Goal: Information Seeking & Learning: Learn about a topic

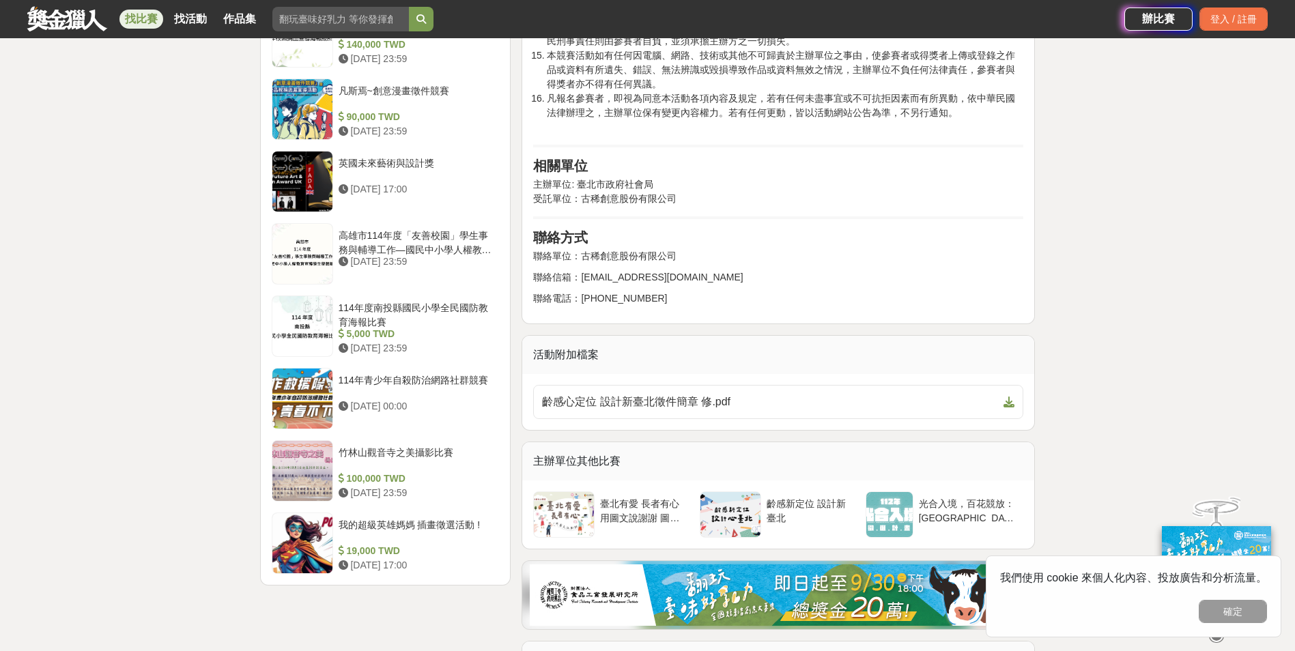
scroll to position [1980, 0]
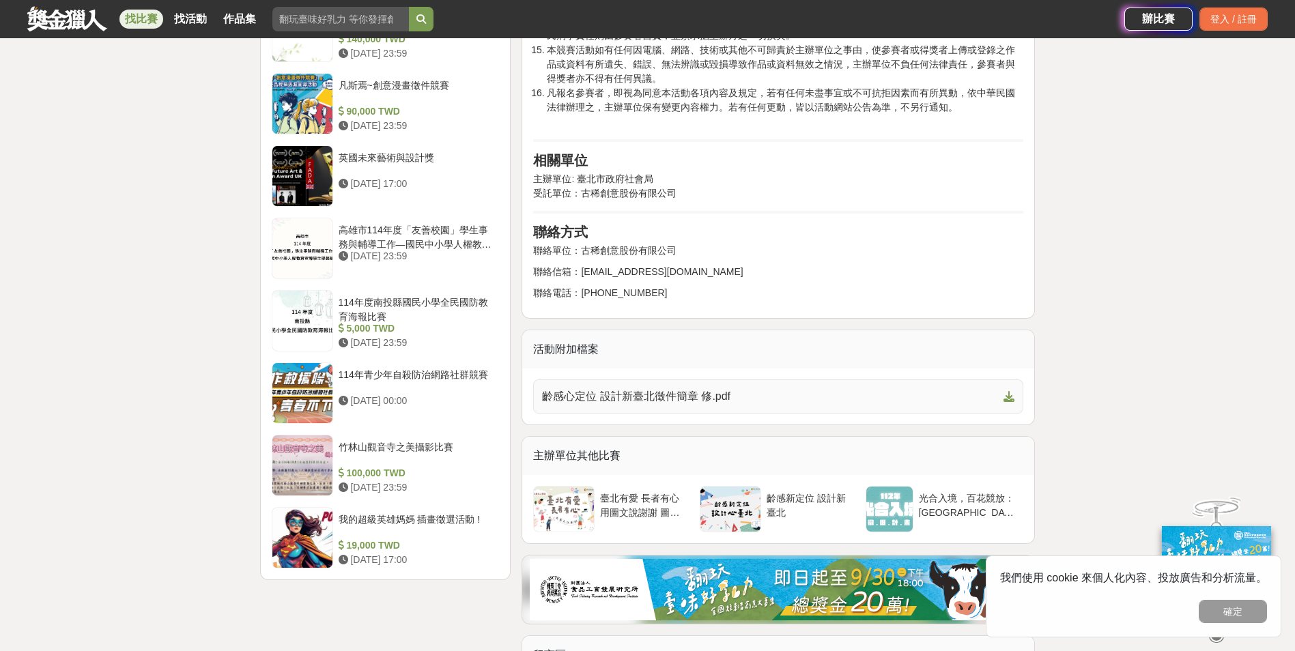
click at [713, 389] on span "齡感心定位 設計新臺北徵件簡章 修.pdf" at bounding box center [770, 397] width 456 height 16
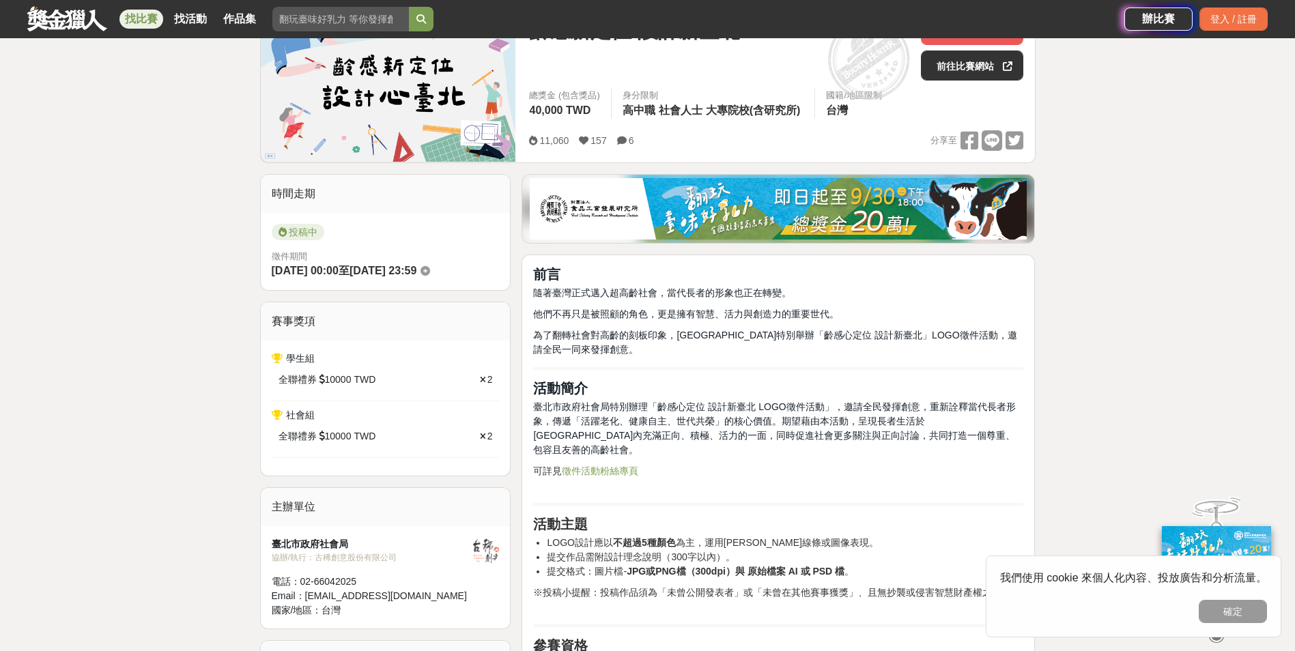
scroll to position [273, 0]
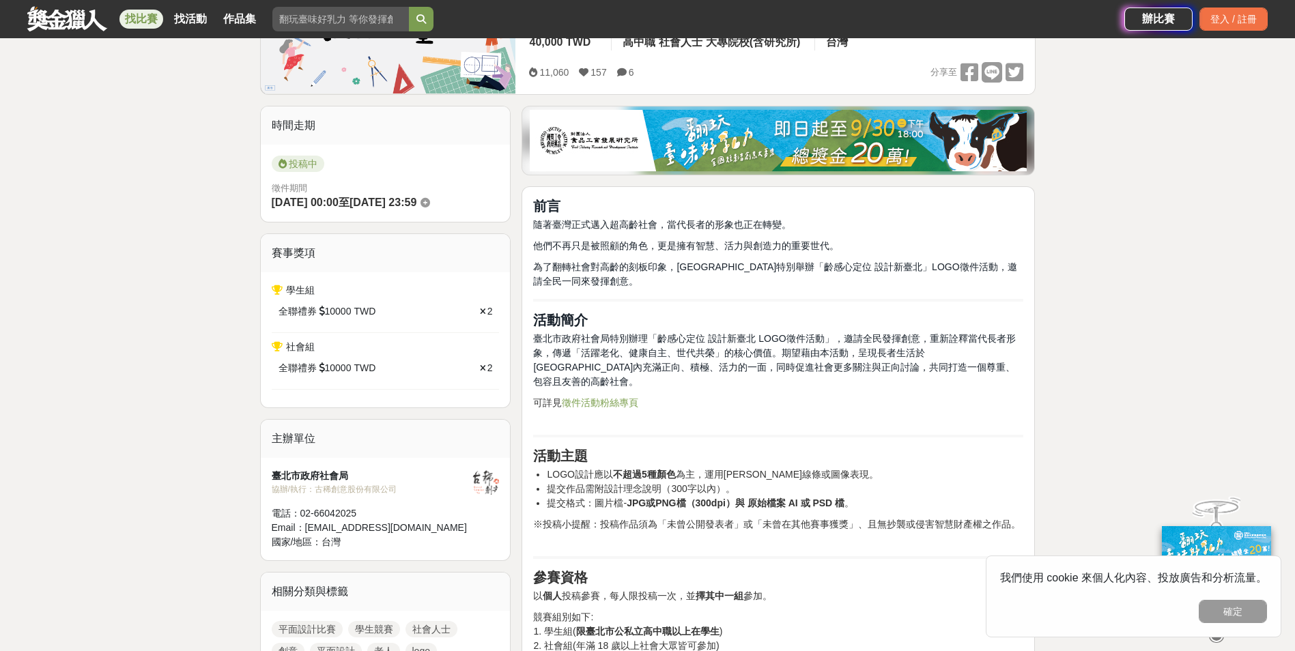
click at [790, 150] on img at bounding box center [778, 140] width 497 height 61
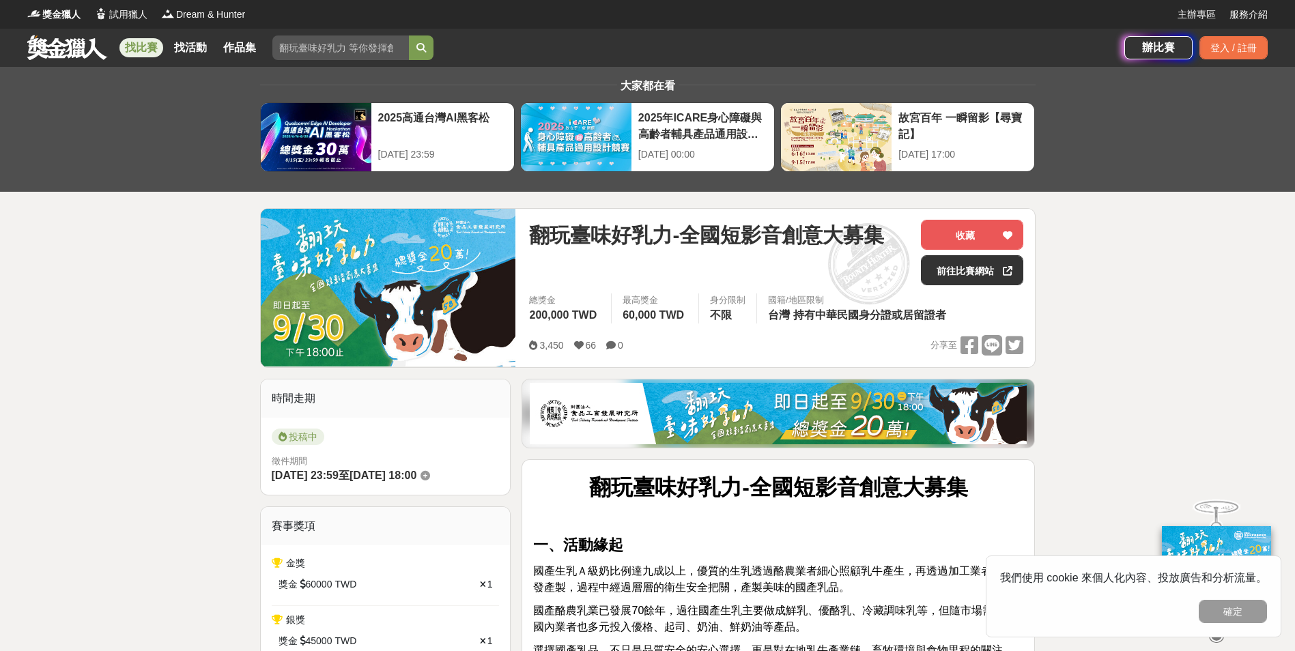
click at [152, 44] on link "找比賽" at bounding box center [141, 47] width 44 height 19
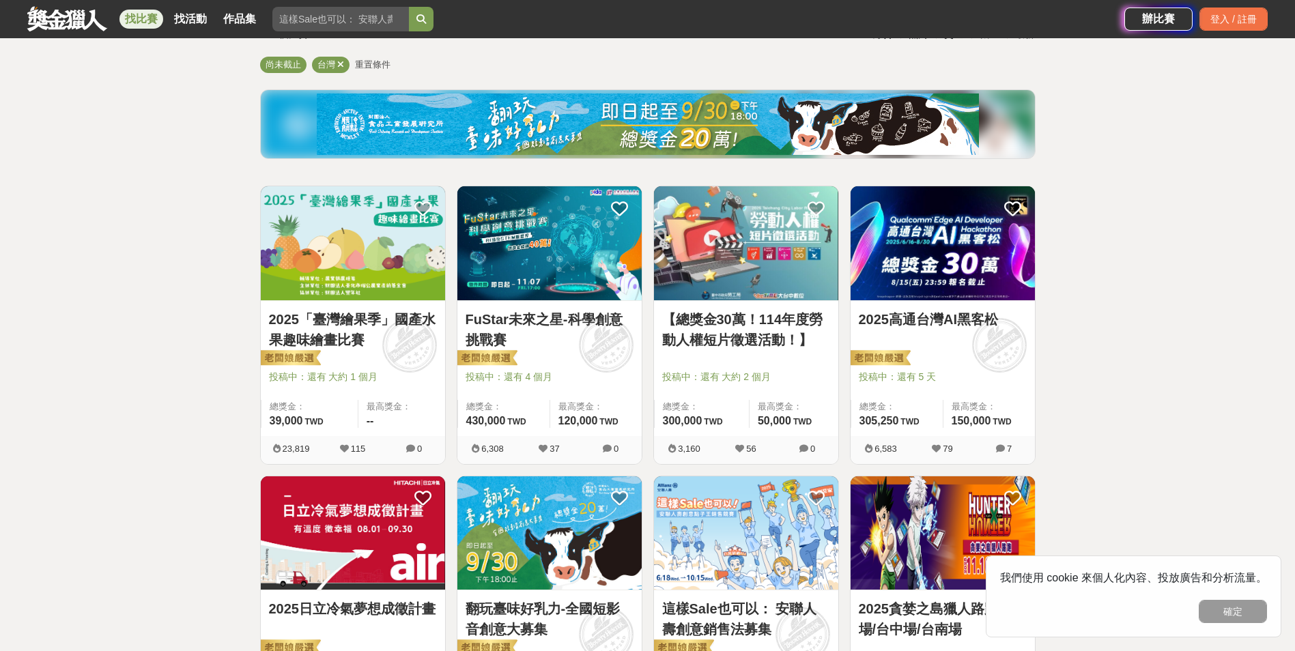
scroll to position [137, 0]
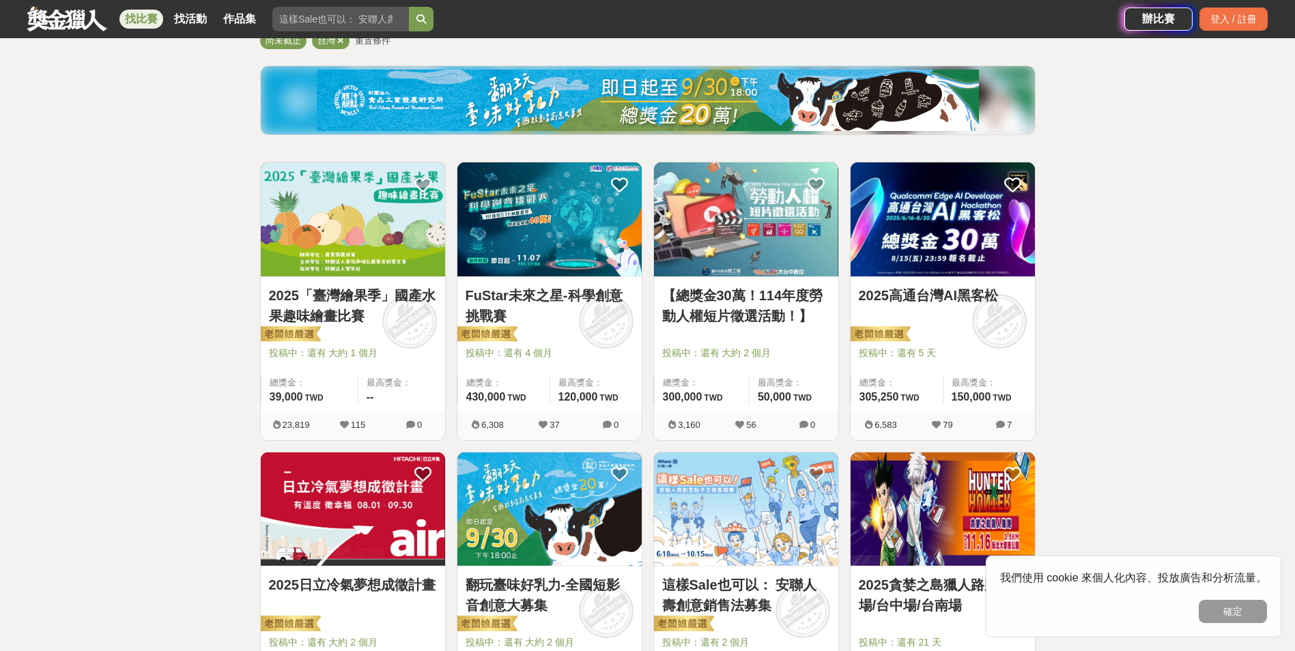
click at [406, 225] on img at bounding box center [353, 220] width 184 height 114
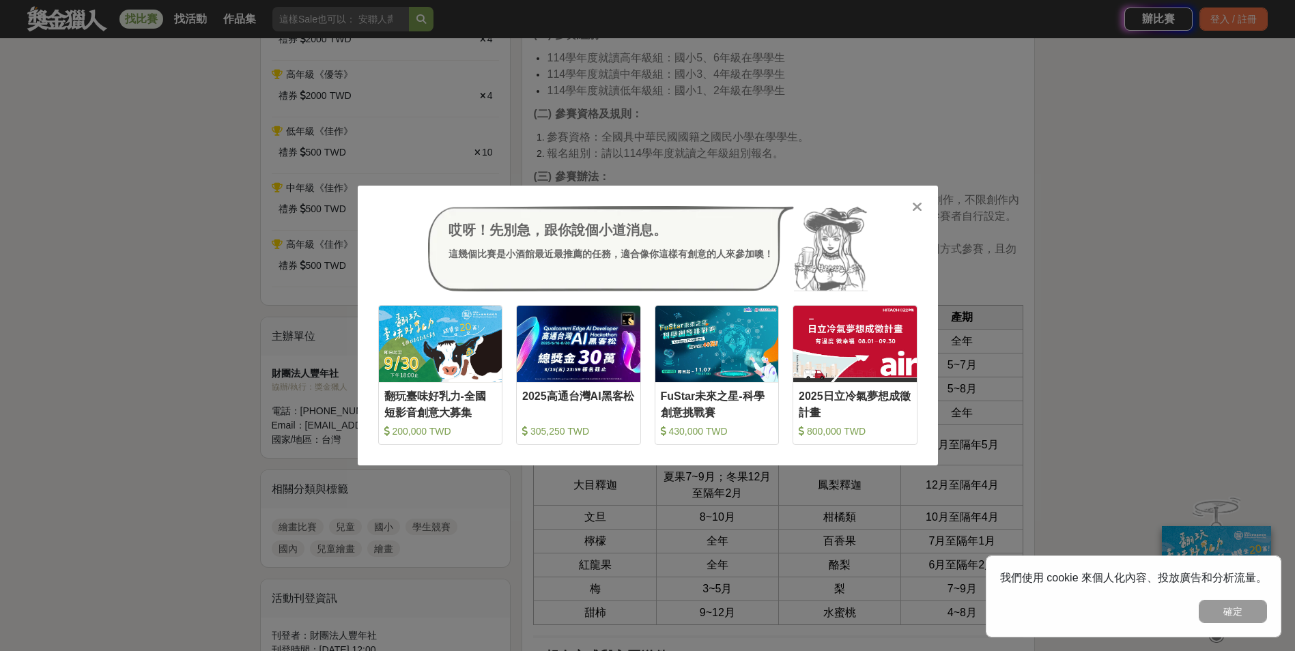
scroll to position [751, 0]
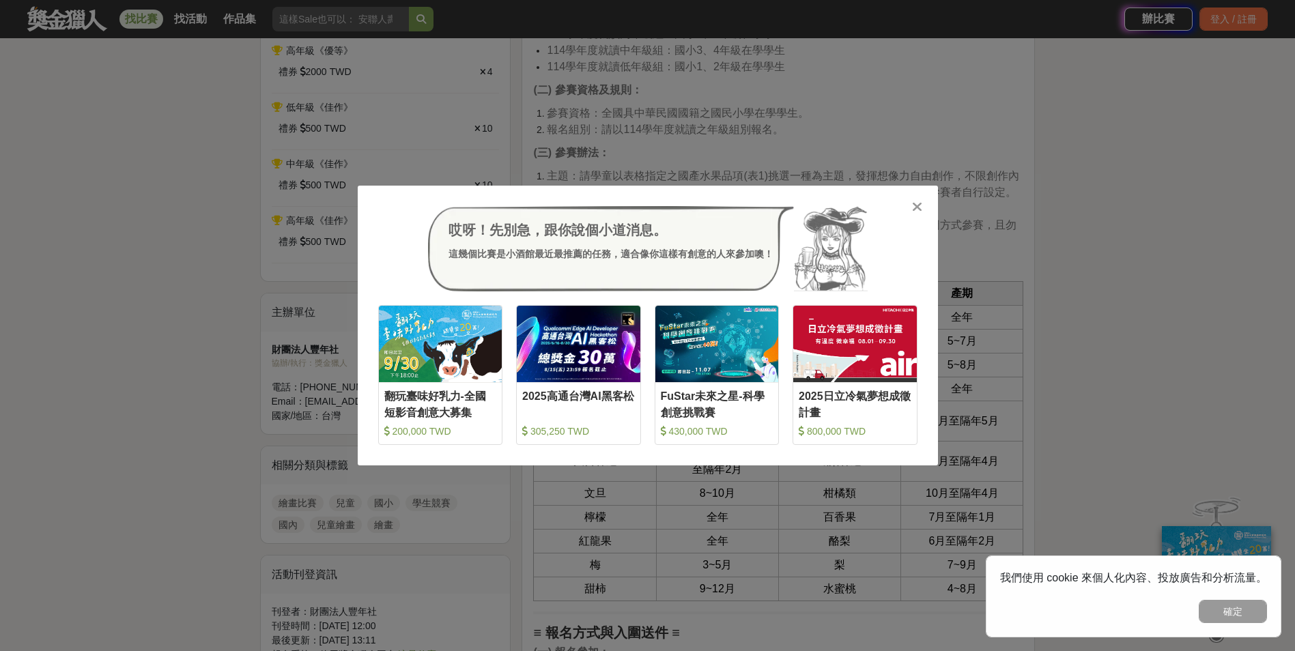
click at [920, 206] on icon at bounding box center [917, 207] width 10 height 14
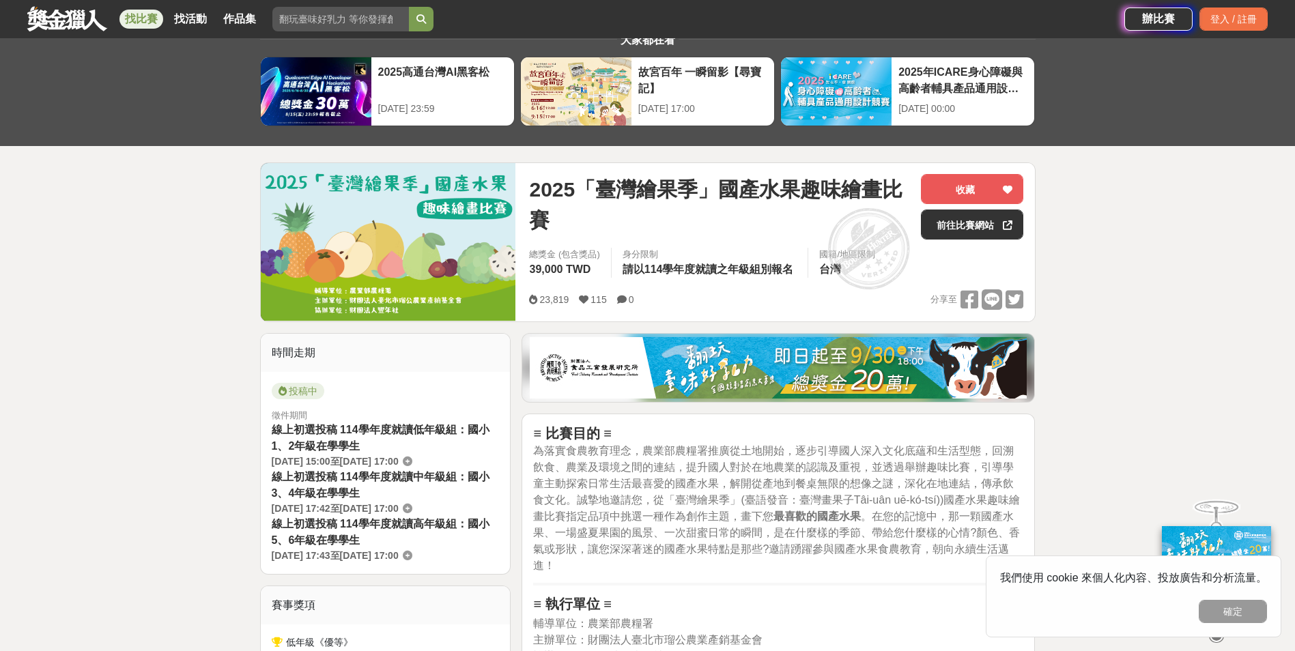
scroll to position [3, 0]
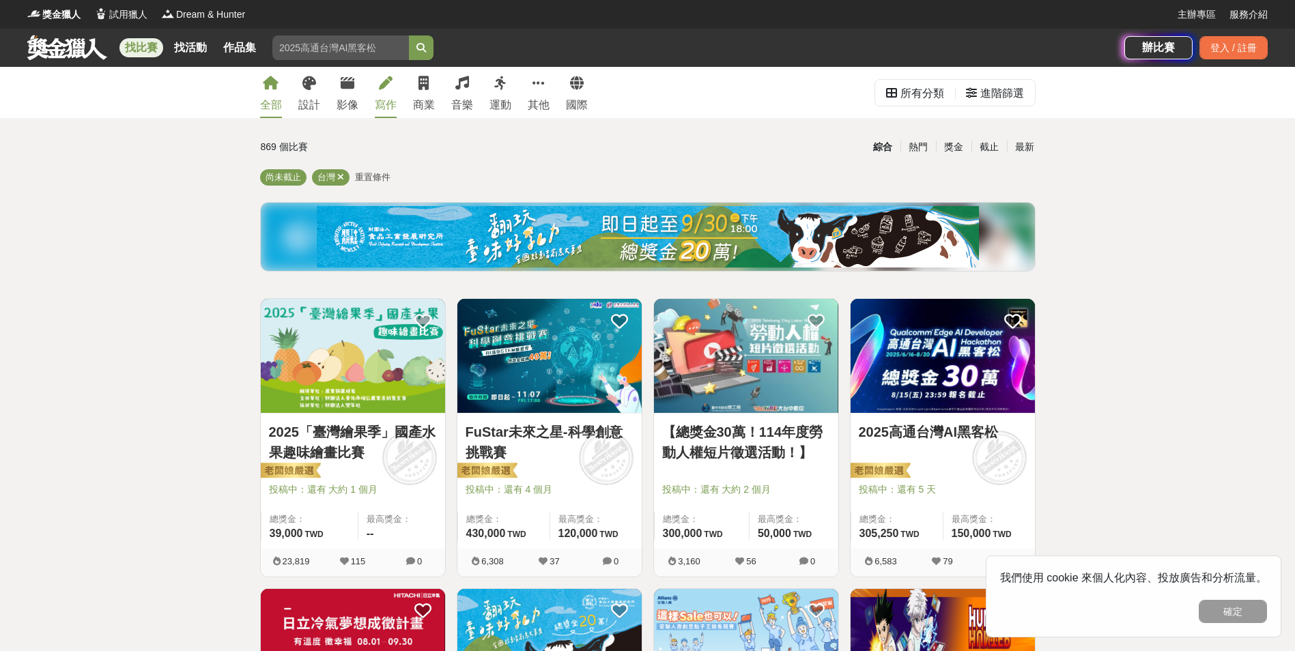
click at [386, 104] on div "寫作" at bounding box center [386, 105] width 22 height 16
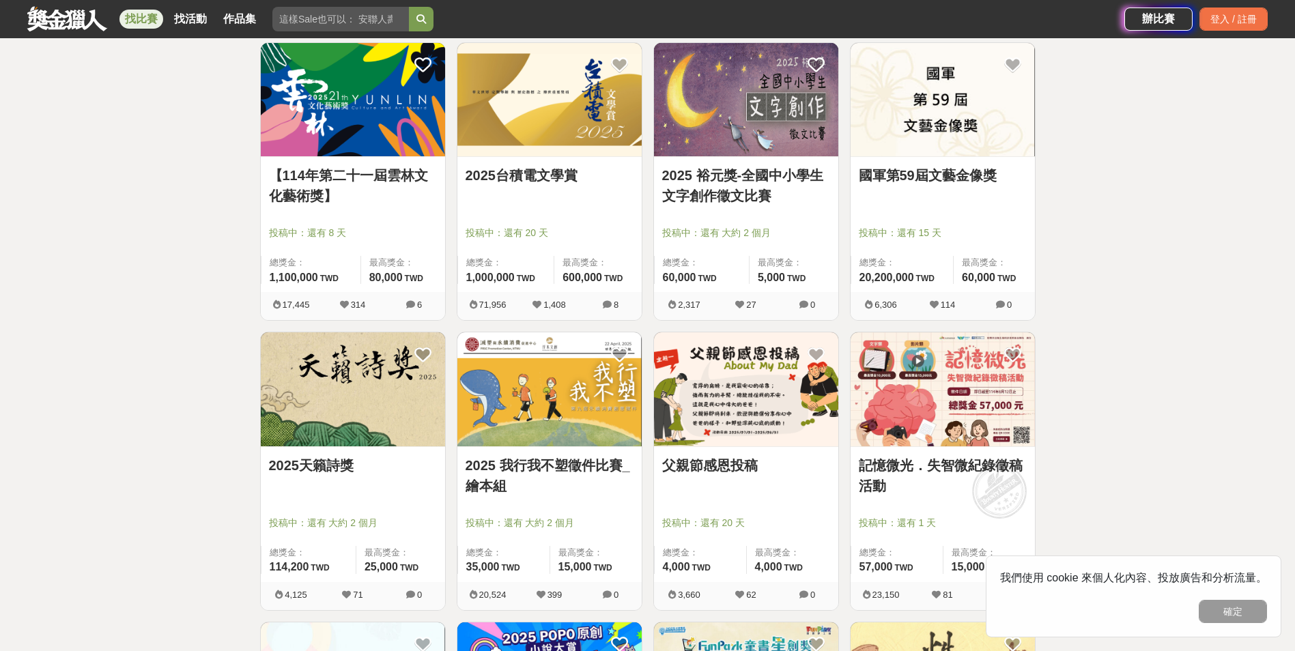
scroll to position [615, 0]
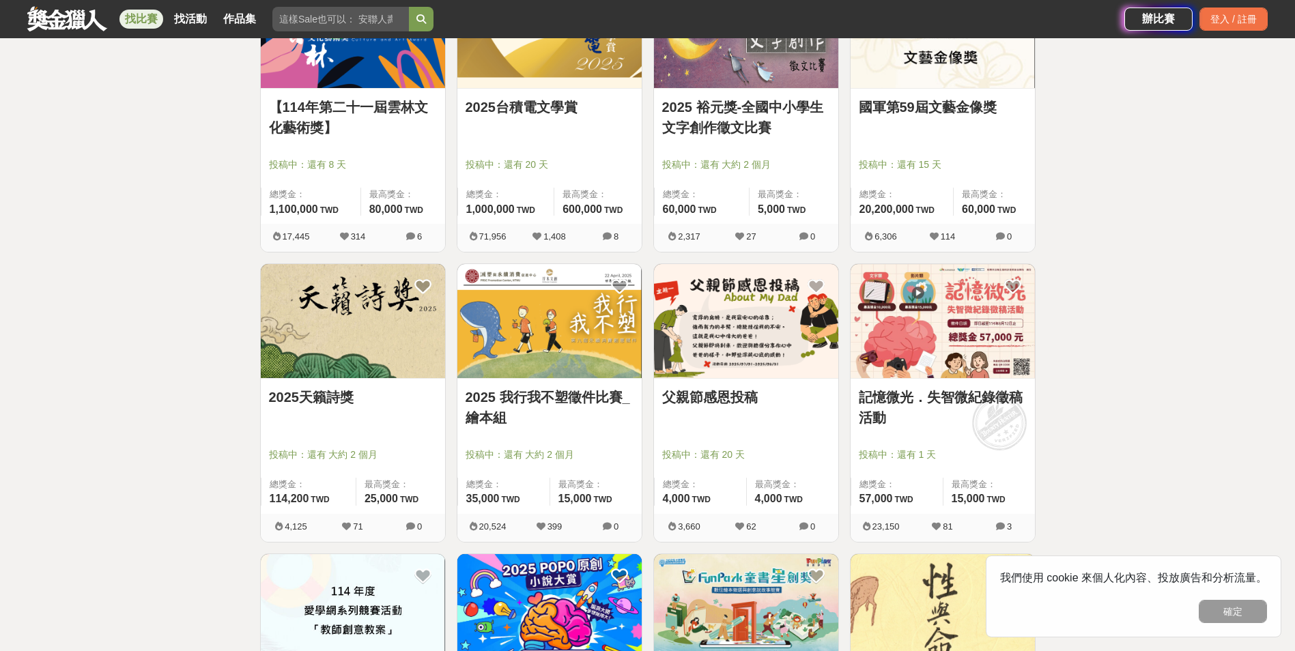
click at [953, 396] on link "記憶微光．失智微紀錄徵稿活動" at bounding box center [943, 407] width 168 height 41
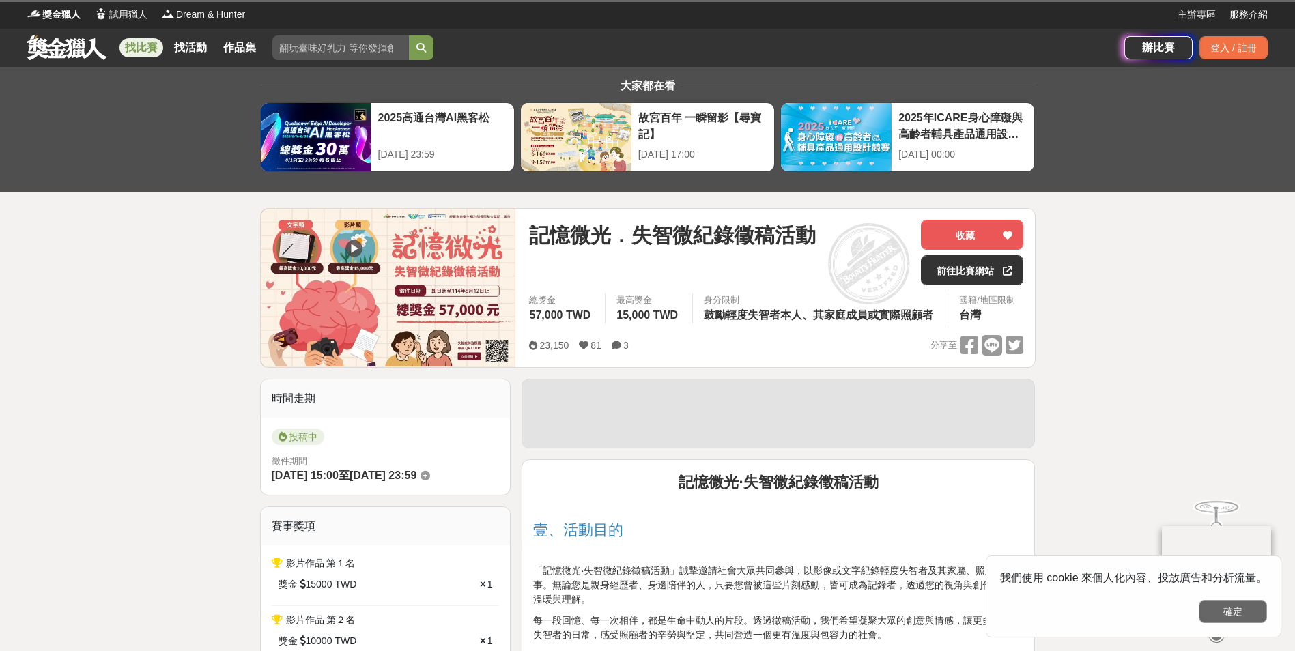
click at [1239, 604] on button "確定" at bounding box center [1233, 611] width 68 height 23
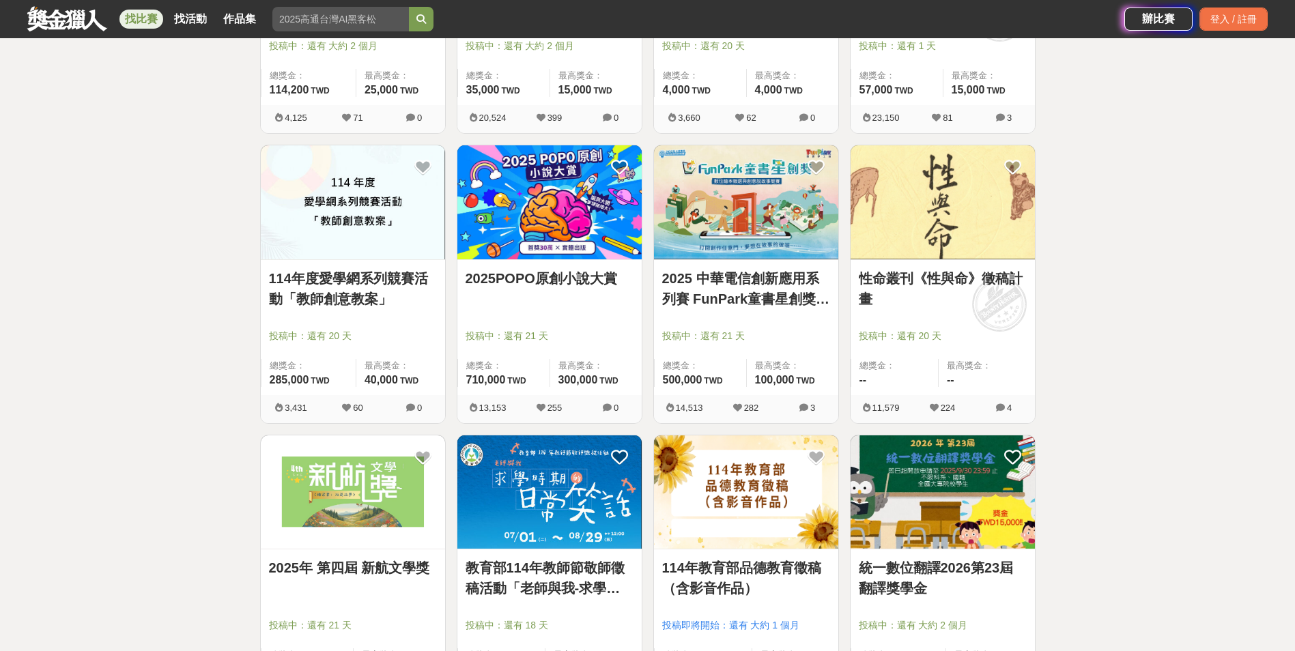
scroll to position [751, 0]
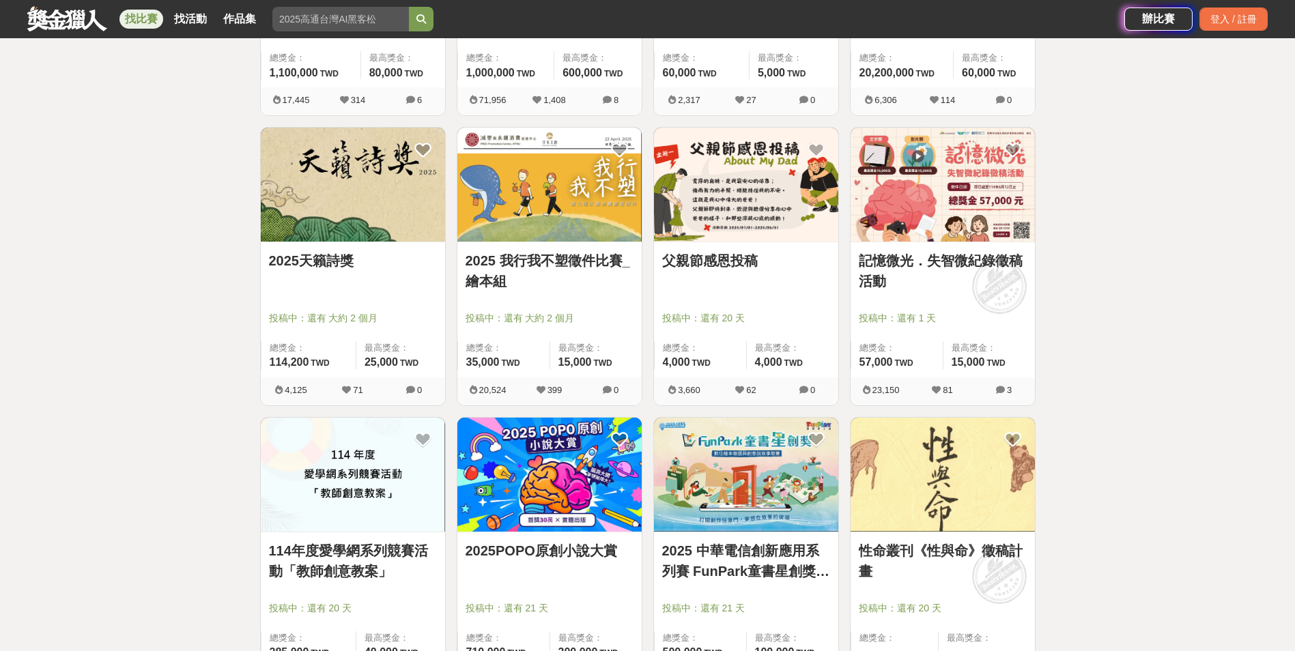
click at [948, 231] on img at bounding box center [943, 185] width 184 height 114
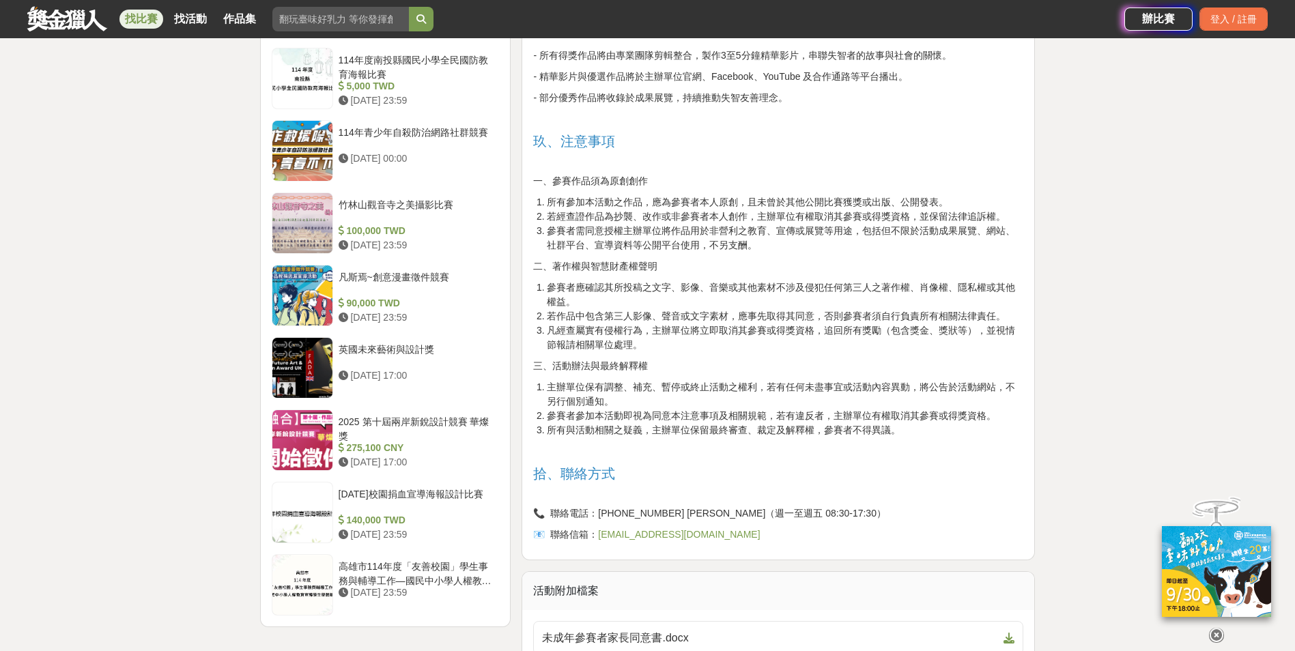
scroll to position [1775, 0]
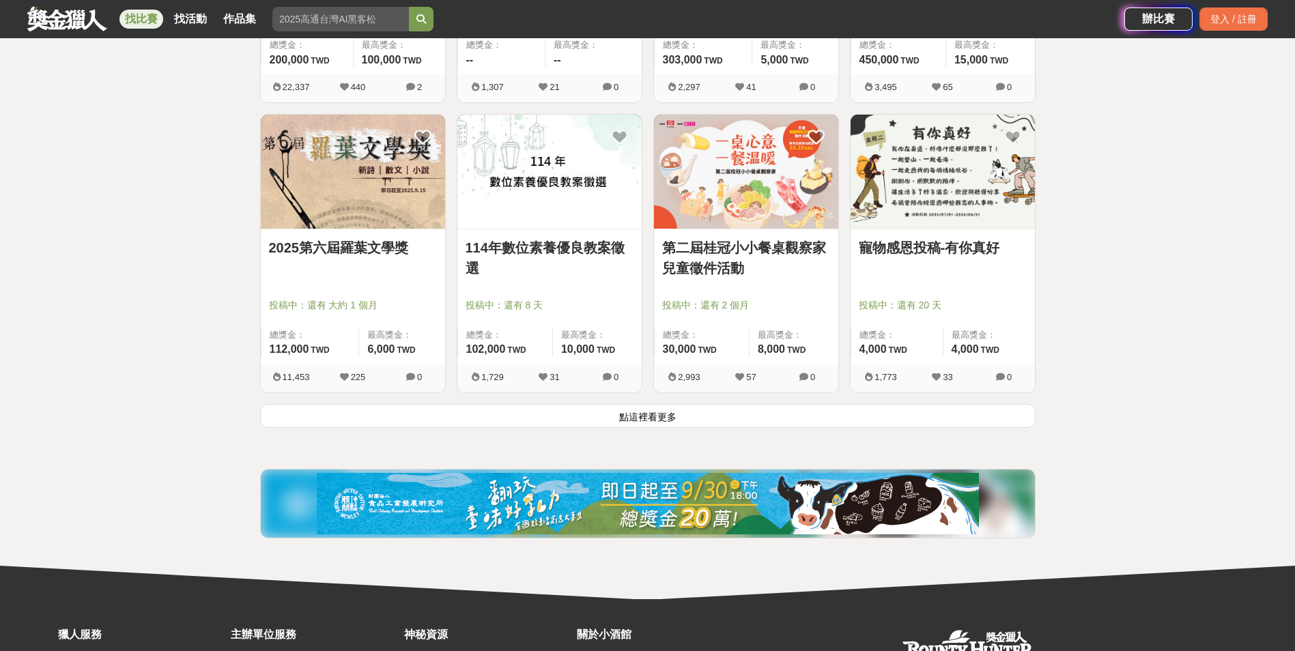
scroll to position [1639, 0]
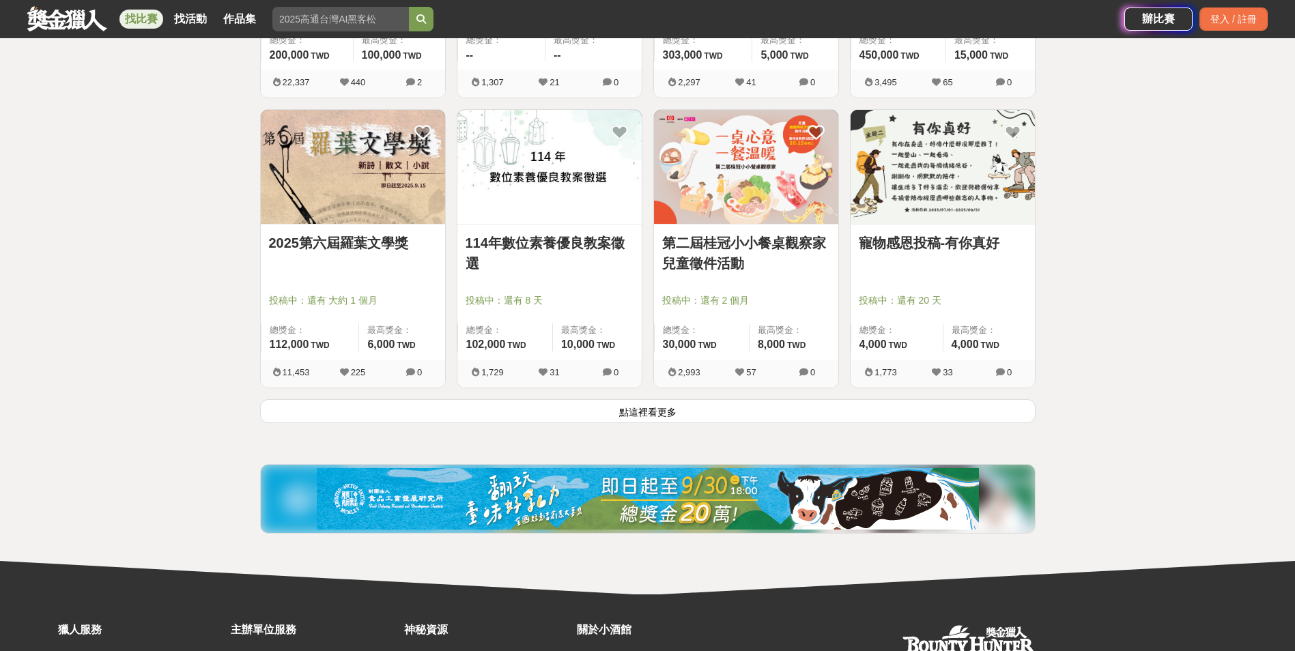
click at [617, 409] on button "點這裡看更多" at bounding box center [648, 411] width 776 height 24
